Goal: Task Accomplishment & Management: Use online tool/utility

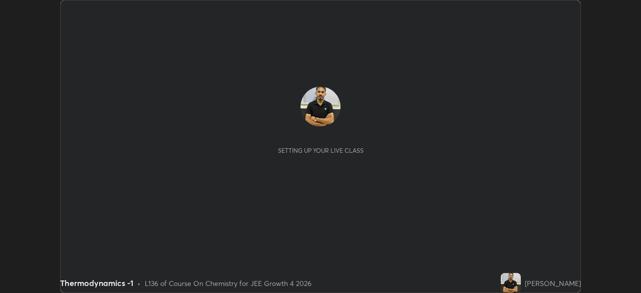
scroll to position [293, 640]
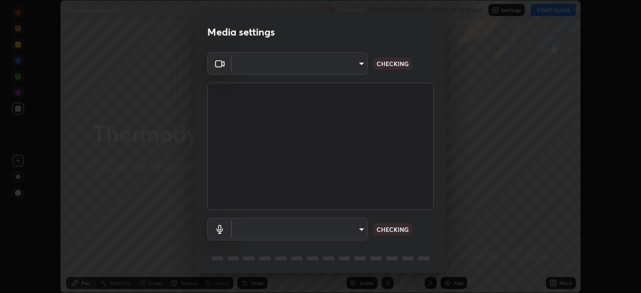
type input "f44939252cec670a7c81aafead478e6b9f15b20a1b8f1ae8dba2619045631b1c"
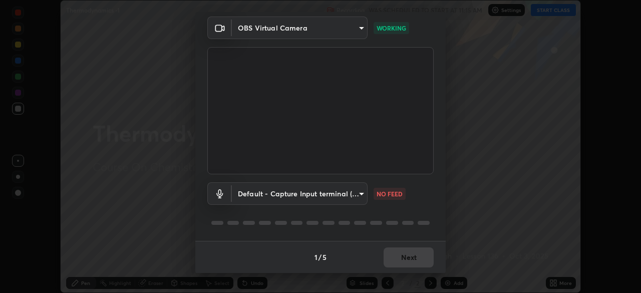
click at [358, 191] on body "Erase all Thermodynamics -1 Recording WAS SCHEDULED TO START AT 11:15 AM Settin…" at bounding box center [320, 146] width 641 height 293
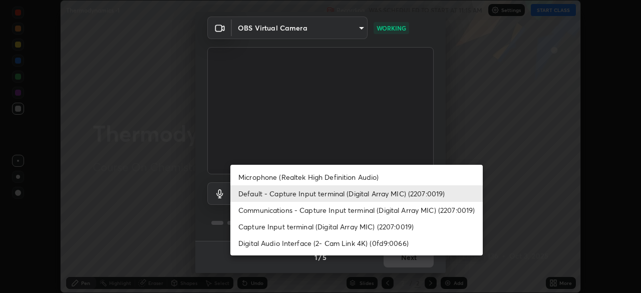
click at [491, 136] on div at bounding box center [320, 146] width 641 height 293
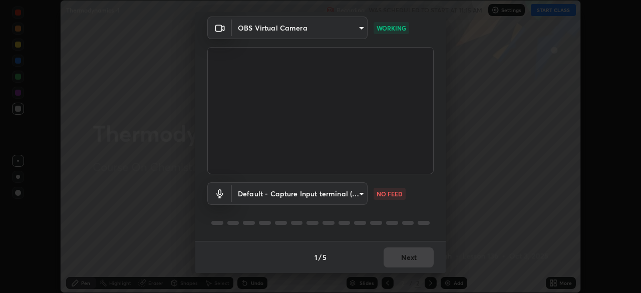
click at [355, 193] on body "Erase all Thermodynamics -1 Recording WAS SCHEDULED TO START AT 11:15 AM Settin…" at bounding box center [320, 146] width 641 height 293
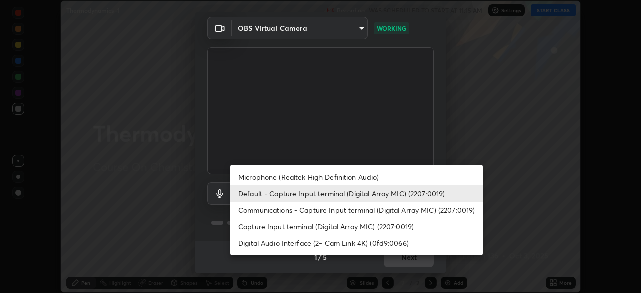
click at [368, 175] on li "Microphone (Realtek High Definition Audio)" at bounding box center [356, 177] width 252 height 17
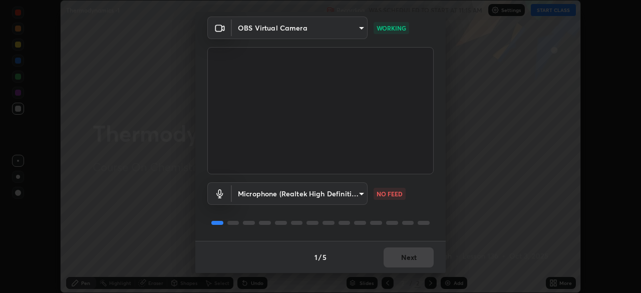
click at [352, 195] on body "Erase all Thermodynamics -1 Recording WAS SCHEDULED TO START AT 11:15 AM Settin…" at bounding box center [320, 146] width 641 height 293
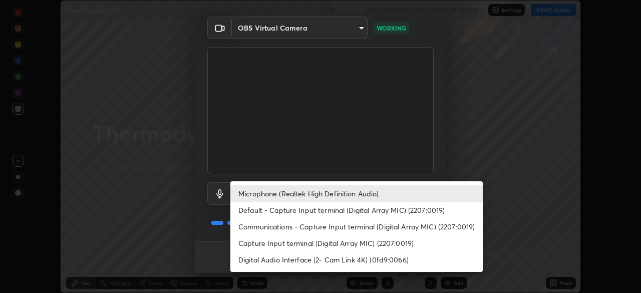
click at [355, 206] on li "Default - Capture Input terminal (Digital Array MIC) (2207:0019)" at bounding box center [356, 210] width 252 height 17
type input "default"
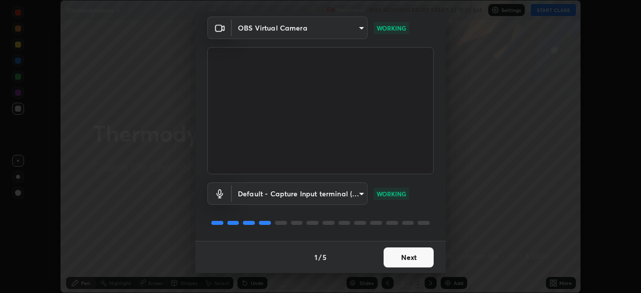
click at [420, 254] on button "Next" at bounding box center [408, 257] width 50 height 20
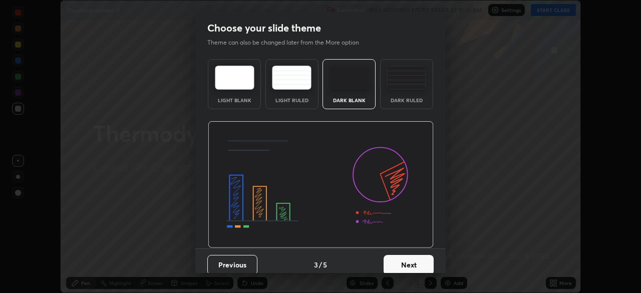
click at [427, 264] on button "Next" at bounding box center [408, 265] width 50 height 20
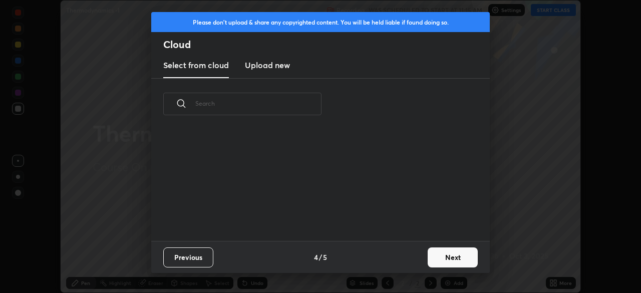
scroll to position [111, 321]
click at [446, 253] on button "Next" at bounding box center [453, 257] width 50 height 20
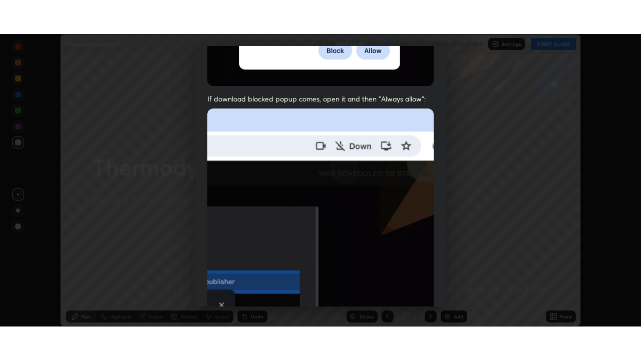
scroll to position [240, 0]
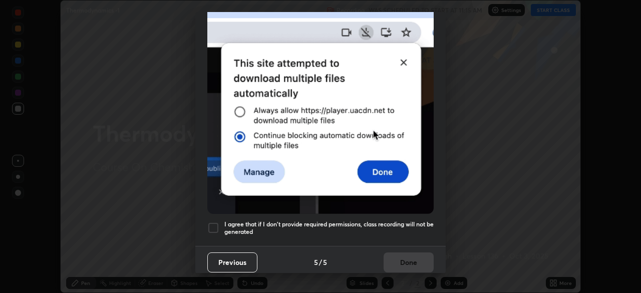
click at [216, 227] on div at bounding box center [213, 228] width 12 height 12
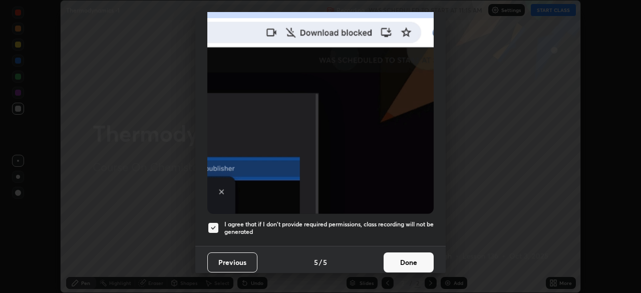
click at [402, 254] on button "Done" at bounding box center [408, 262] width 50 height 20
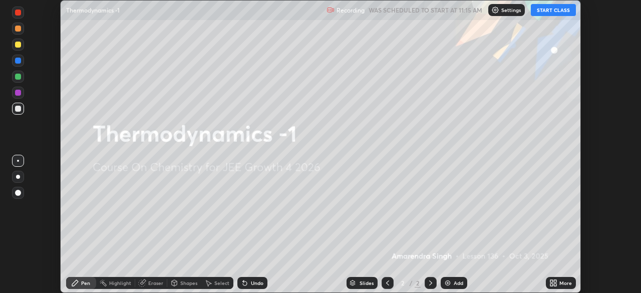
click at [555, 284] on icon at bounding box center [555, 284] width 3 height 3
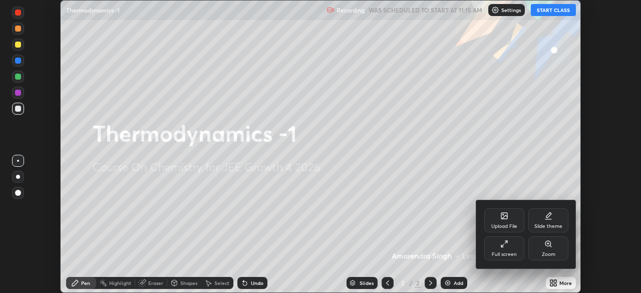
click at [509, 253] on div "Full screen" at bounding box center [504, 254] width 25 height 5
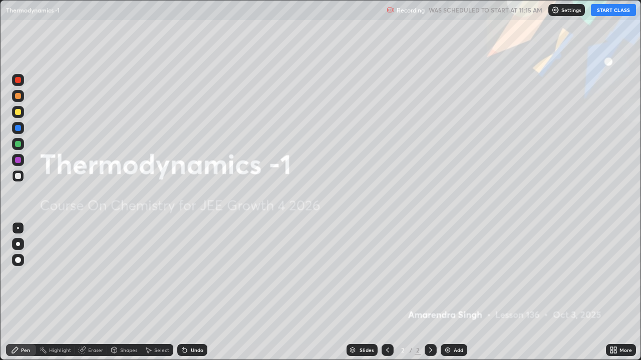
scroll to position [360, 641]
click at [617, 10] on button "START CLASS" at bounding box center [613, 10] width 45 height 12
click at [19, 125] on div at bounding box center [18, 128] width 6 height 6
click at [429, 292] on icon at bounding box center [431, 350] width 8 height 8
click at [451, 292] on div "Add" at bounding box center [454, 350] width 27 height 12
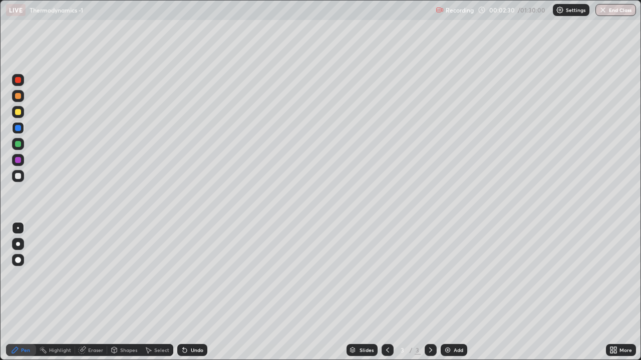
click at [19, 176] on div at bounding box center [18, 176] width 6 height 6
click at [18, 113] on div at bounding box center [18, 112] width 6 height 6
click at [18, 143] on div at bounding box center [18, 144] width 6 height 6
click at [16, 158] on div at bounding box center [18, 160] width 6 height 6
click at [454, 292] on div "Add" at bounding box center [459, 350] width 10 height 5
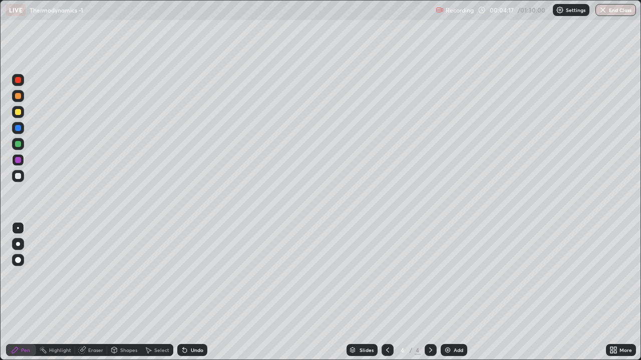
click at [20, 177] on div at bounding box center [18, 176] width 6 height 6
click at [19, 129] on div at bounding box center [18, 128] width 6 height 6
click at [18, 143] on div at bounding box center [18, 144] width 6 height 6
click at [21, 148] on div at bounding box center [18, 144] width 12 height 12
click at [17, 160] on div at bounding box center [18, 160] width 6 height 6
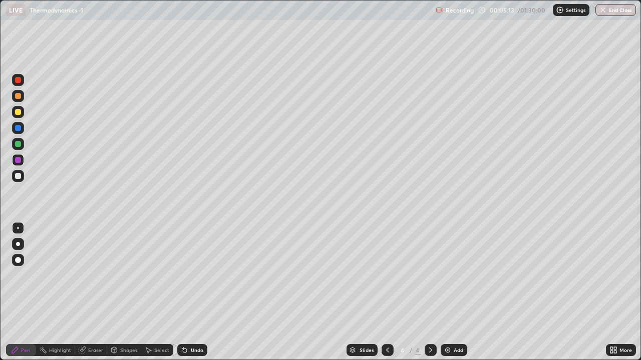
click at [15, 127] on div at bounding box center [18, 128] width 6 height 6
click at [20, 178] on div at bounding box center [18, 176] width 6 height 6
click at [17, 113] on div at bounding box center [18, 112] width 6 height 6
click at [16, 81] on div at bounding box center [18, 80] width 6 height 6
click at [22, 127] on div at bounding box center [18, 128] width 12 height 12
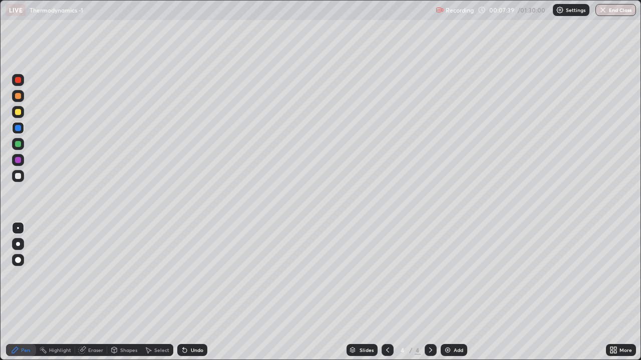
click at [18, 108] on div at bounding box center [18, 112] width 12 height 12
click at [18, 94] on div at bounding box center [18, 96] width 6 height 6
click at [18, 177] on div at bounding box center [18, 176] width 6 height 6
click at [17, 131] on div at bounding box center [18, 128] width 6 height 6
click at [18, 99] on div at bounding box center [18, 96] width 6 height 6
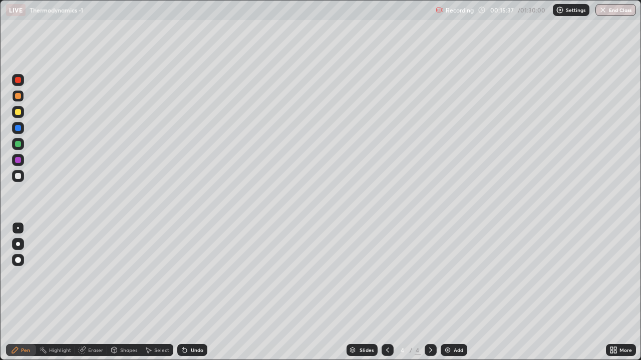
click at [17, 144] on div at bounding box center [18, 144] width 6 height 6
click at [16, 175] on div at bounding box center [18, 176] width 6 height 6
click at [448, 292] on img at bounding box center [448, 350] width 8 height 8
click at [449, 292] on img at bounding box center [448, 350] width 8 height 8
click at [385, 292] on icon at bounding box center [387, 350] width 8 height 8
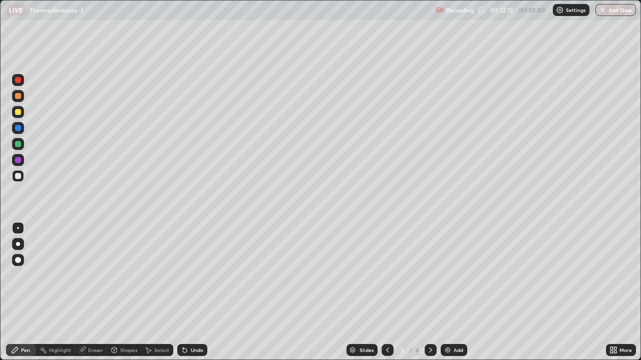
click at [451, 292] on img at bounding box center [448, 350] width 8 height 8
click at [17, 130] on div at bounding box center [18, 128] width 6 height 6
click at [20, 114] on div at bounding box center [18, 112] width 6 height 6
click at [18, 113] on div at bounding box center [18, 112] width 6 height 6
click at [18, 112] on div at bounding box center [18, 112] width 6 height 6
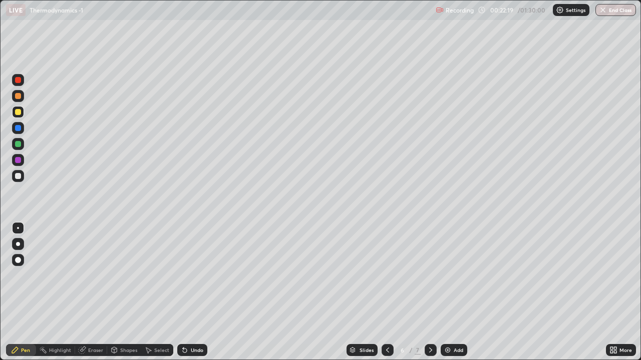
click at [17, 110] on div at bounding box center [18, 112] width 6 height 6
click at [16, 110] on div at bounding box center [18, 112] width 6 height 6
click at [16, 129] on div at bounding box center [18, 128] width 6 height 6
click at [19, 114] on div at bounding box center [18, 112] width 6 height 6
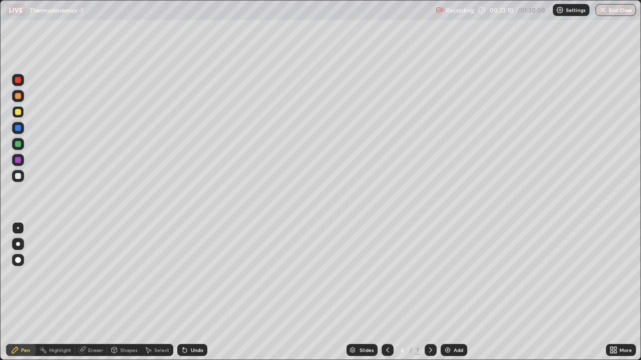
click at [19, 177] on div at bounding box center [18, 176] width 6 height 6
click at [22, 81] on div at bounding box center [18, 80] width 12 height 12
click at [16, 126] on div at bounding box center [18, 128] width 6 height 6
click at [18, 159] on div at bounding box center [18, 160] width 6 height 6
click at [14, 141] on div at bounding box center [18, 144] width 12 height 12
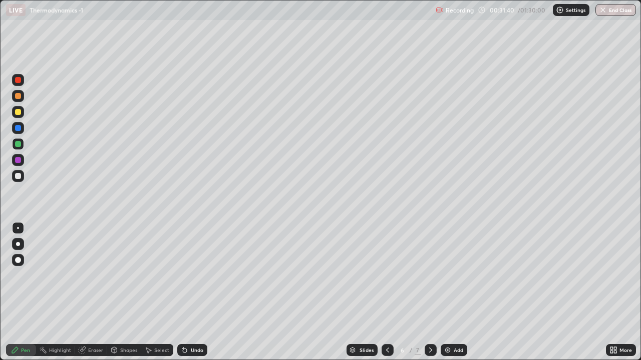
click at [387, 292] on icon at bounding box center [387, 350] width 8 height 8
click at [386, 292] on icon at bounding box center [387, 350] width 8 height 8
click at [383, 292] on div at bounding box center [387, 350] width 12 height 20
click at [431, 292] on icon at bounding box center [431, 350] width 8 height 8
click at [430, 292] on icon at bounding box center [430, 350] width 3 height 5
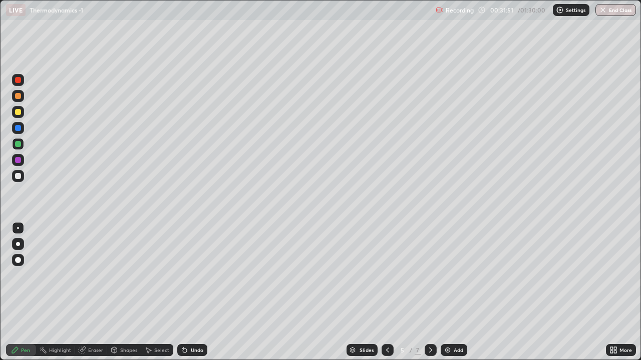
click at [431, 292] on icon at bounding box center [431, 350] width 8 height 8
click at [430, 292] on icon at bounding box center [430, 350] width 3 height 5
click at [391, 292] on div at bounding box center [387, 350] width 12 height 12
click at [386, 292] on icon at bounding box center [387, 350] width 8 height 8
click at [387, 292] on icon at bounding box center [387, 350] width 8 height 8
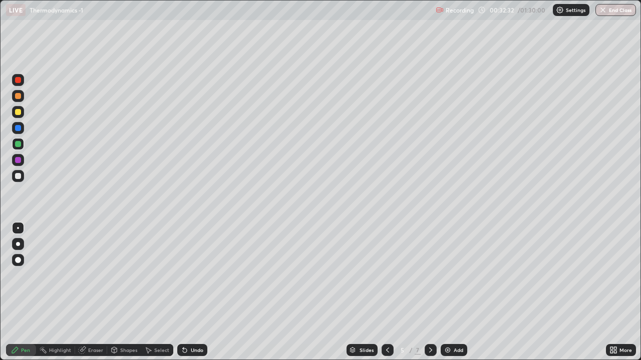
click at [387, 292] on icon at bounding box center [387, 350] width 8 height 8
click at [13, 112] on div at bounding box center [18, 112] width 12 height 12
click at [19, 179] on div at bounding box center [18, 176] width 6 height 6
click at [19, 133] on div at bounding box center [18, 128] width 12 height 12
click at [17, 175] on div at bounding box center [18, 176] width 6 height 6
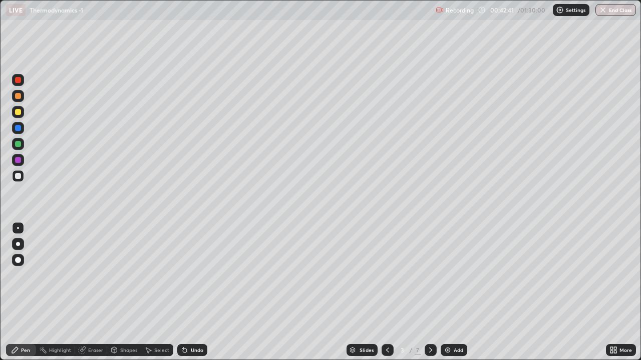
click at [431, 292] on icon at bounding box center [431, 350] width 8 height 8
click at [430, 292] on icon at bounding box center [431, 350] width 8 height 8
click at [429, 292] on icon at bounding box center [431, 350] width 8 height 8
click at [430, 292] on icon at bounding box center [431, 350] width 8 height 8
click at [19, 79] on div at bounding box center [18, 80] width 6 height 6
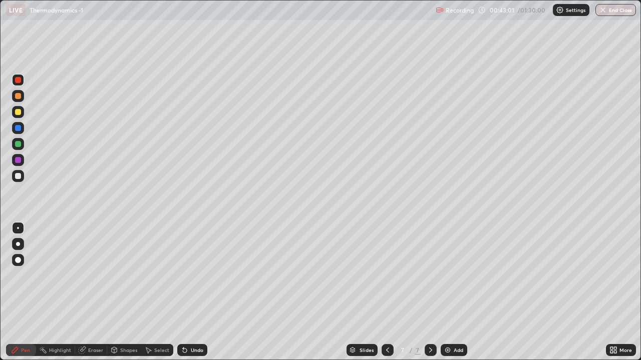
click at [17, 114] on div at bounding box center [18, 112] width 6 height 6
click at [17, 128] on div at bounding box center [18, 128] width 6 height 6
click at [16, 118] on div at bounding box center [18, 112] width 12 height 12
click at [17, 130] on div at bounding box center [18, 128] width 6 height 6
click at [17, 174] on div at bounding box center [18, 176] width 6 height 6
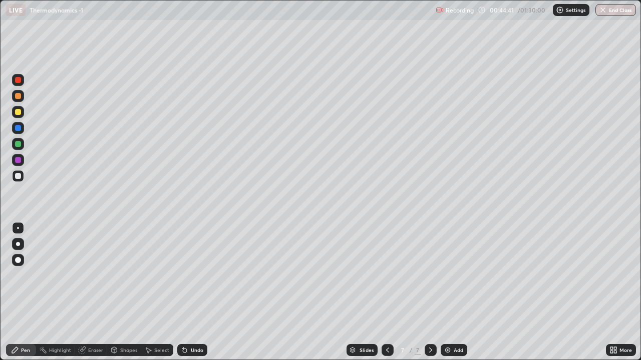
click at [12, 112] on div at bounding box center [18, 112] width 12 height 12
click at [19, 176] on div at bounding box center [18, 176] width 6 height 6
click at [16, 116] on div at bounding box center [18, 112] width 12 height 12
click at [445, 292] on img at bounding box center [448, 350] width 8 height 8
click at [23, 82] on div at bounding box center [18, 80] width 12 height 12
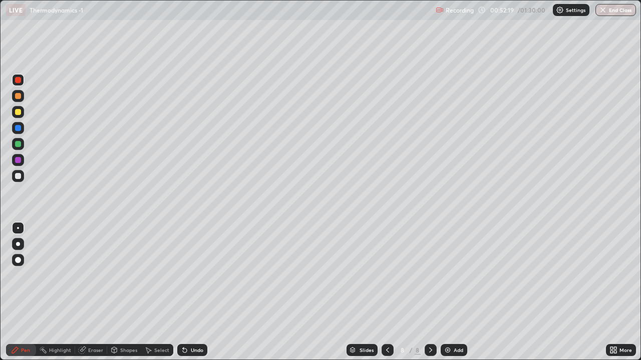
click at [18, 127] on div at bounding box center [18, 128] width 6 height 6
click at [19, 128] on div at bounding box center [18, 128] width 6 height 6
click at [193, 292] on div "Undo" at bounding box center [192, 350] width 30 height 12
click at [195, 292] on div "Undo" at bounding box center [192, 350] width 30 height 12
click at [196, 292] on div "Undo" at bounding box center [197, 350] width 13 height 5
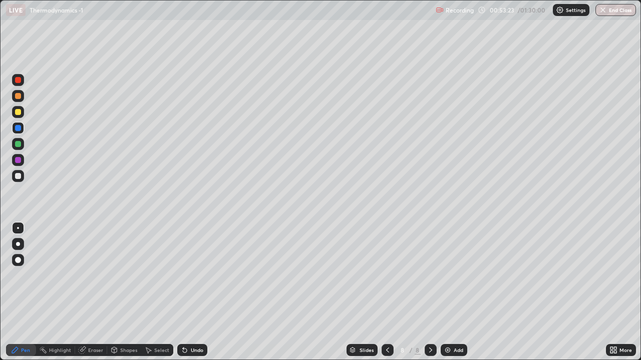
click at [17, 129] on div at bounding box center [18, 128] width 6 height 6
click at [18, 116] on div at bounding box center [18, 112] width 12 height 12
click at [17, 147] on div at bounding box center [18, 144] width 6 height 6
click at [13, 162] on div at bounding box center [18, 160] width 12 height 12
click at [13, 179] on div at bounding box center [18, 176] width 12 height 12
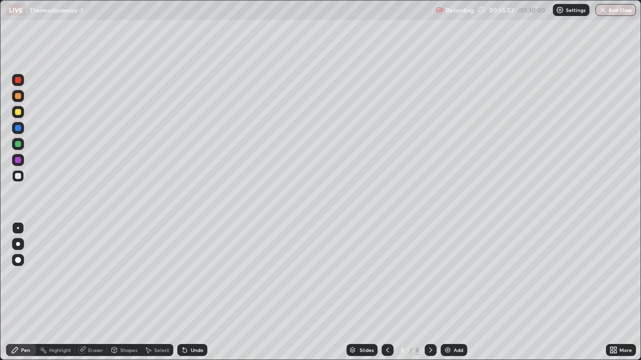
click at [18, 112] on div at bounding box center [18, 112] width 6 height 6
click at [18, 127] on div at bounding box center [18, 128] width 6 height 6
click at [15, 101] on div at bounding box center [18, 96] width 12 height 12
click at [454, 292] on div "Add" at bounding box center [459, 350] width 10 height 5
click at [96, 292] on div "Eraser" at bounding box center [95, 350] width 15 height 5
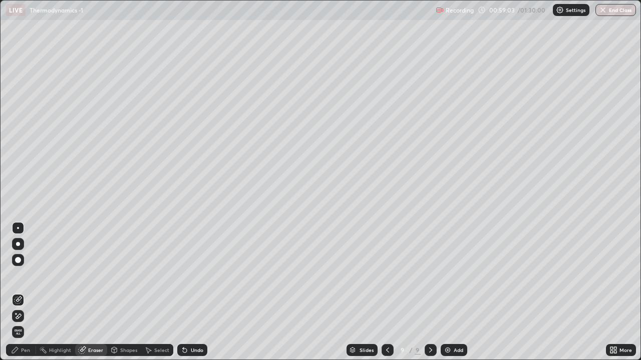
click at [17, 292] on div "Pen" at bounding box center [21, 350] width 30 height 12
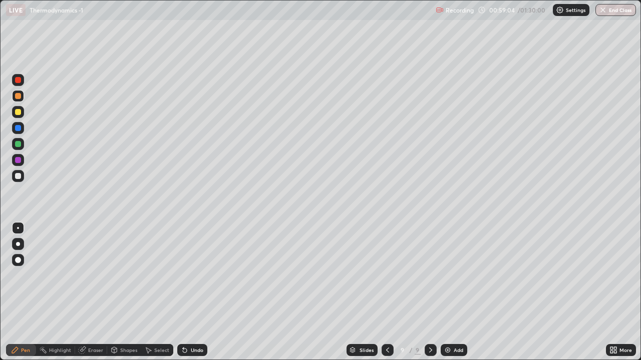
click at [13, 83] on div at bounding box center [18, 80] width 12 height 12
click at [19, 80] on div at bounding box center [18, 80] width 6 height 6
click at [16, 77] on div at bounding box center [18, 80] width 6 height 6
click at [16, 82] on div at bounding box center [18, 80] width 6 height 6
click at [20, 176] on div at bounding box center [18, 176] width 6 height 6
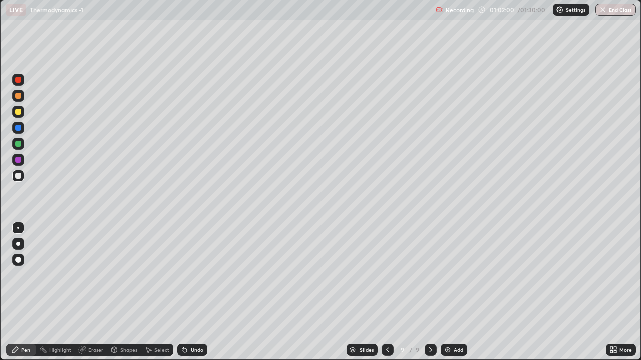
click at [18, 131] on div at bounding box center [18, 128] width 6 height 6
click at [386, 292] on icon at bounding box center [387, 350] width 8 height 8
click at [429, 292] on icon at bounding box center [431, 350] width 8 height 8
click at [191, 292] on div "Undo" at bounding box center [197, 350] width 13 height 5
click at [183, 292] on icon at bounding box center [185, 351] width 4 height 4
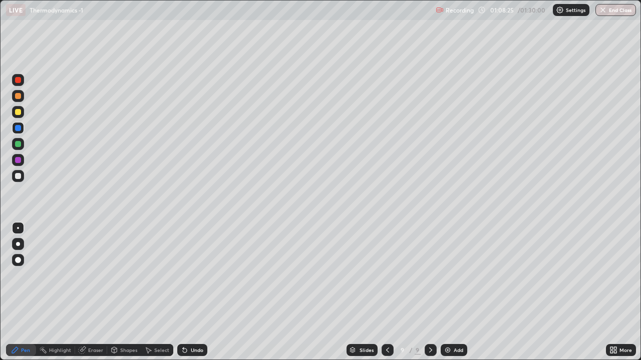
click at [19, 100] on div at bounding box center [18, 96] width 12 height 12
click at [16, 111] on div at bounding box center [18, 112] width 6 height 6
click at [612, 11] on button "End Class" at bounding box center [615, 10] width 41 height 12
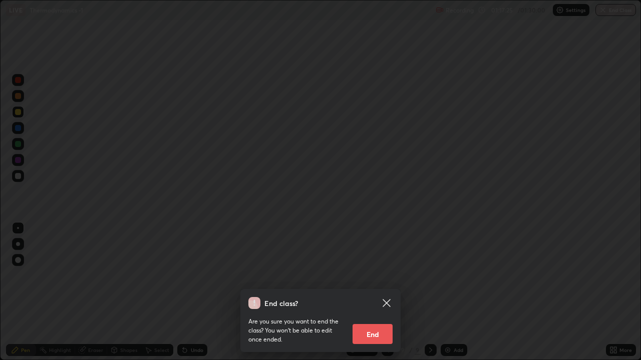
click at [370, 292] on button "End" at bounding box center [372, 334] width 40 height 20
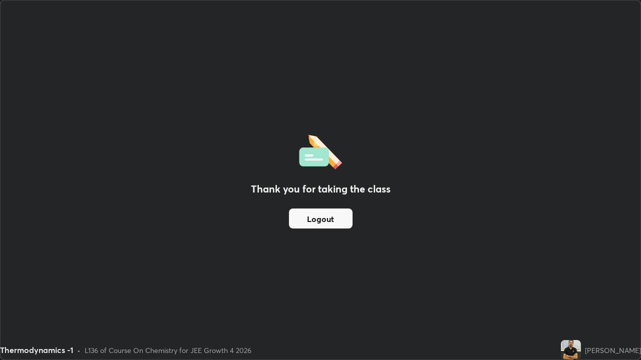
click at [328, 216] on button "Logout" at bounding box center [321, 219] width 64 height 20
